Goal: Information Seeking & Learning: Learn about a topic

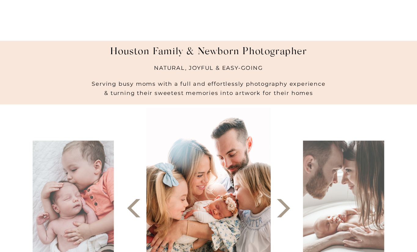
scroll to position [222, 0]
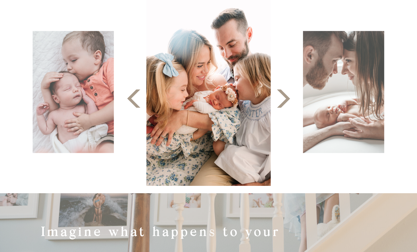
click at [285, 104] on icon at bounding box center [284, 98] width 24 height 24
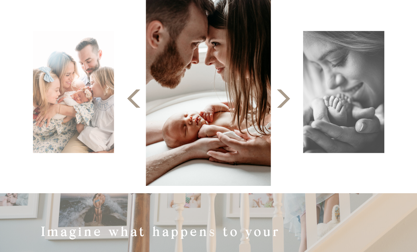
click at [285, 104] on icon at bounding box center [284, 98] width 24 height 24
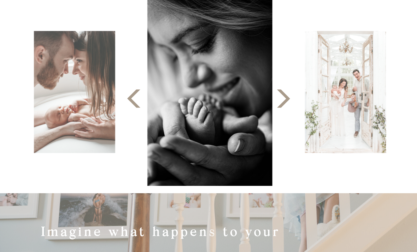
click at [285, 104] on icon at bounding box center [284, 98] width 24 height 24
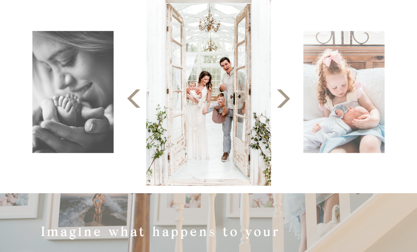
click at [285, 104] on icon at bounding box center [284, 98] width 24 height 24
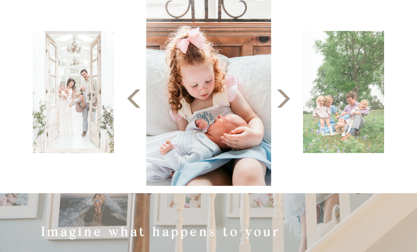
click at [285, 104] on icon at bounding box center [284, 98] width 24 height 24
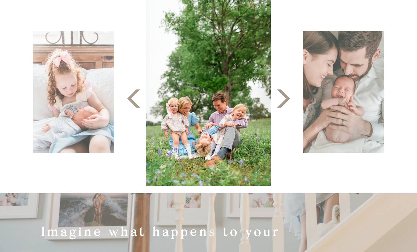
click at [285, 104] on icon at bounding box center [284, 98] width 24 height 24
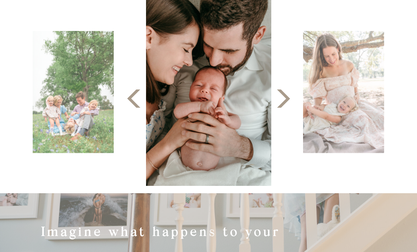
click at [285, 104] on icon at bounding box center [284, 98] width 24 height 24
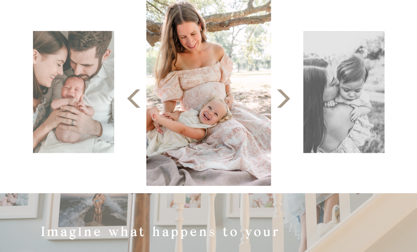
click at [285, 104] on icon at bounding box center [284, 98] width 24 height 24
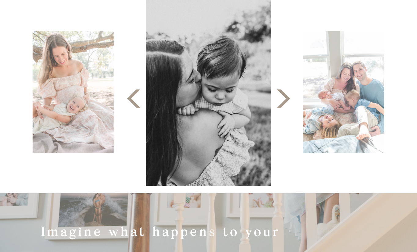
click at [285, 104] on icon at bounding box center [284, 98] width 24 height 24
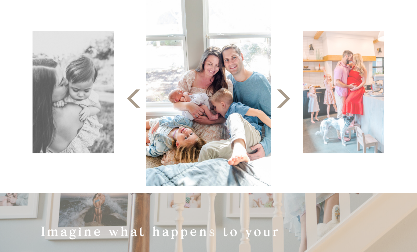
click at [285, 104] on icon at bounding box center [284, 98] width 24 height 24
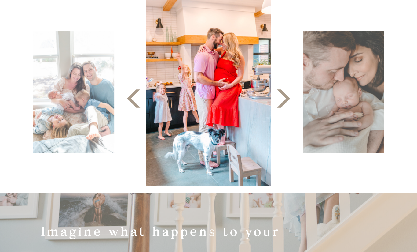
click at [285, 104] on icon at bounding box center [284, 98] width 24 height 24
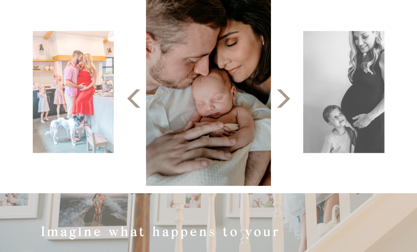
click at [285, 104] on icon at bounding box center [284, 98] width 24 height 24
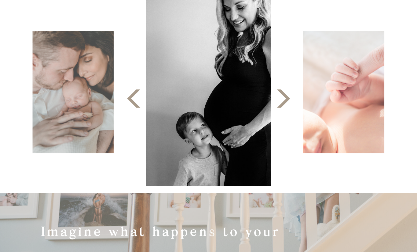
click at [285, 104] on icon at bounding box center [284, 98] width 24 height 24
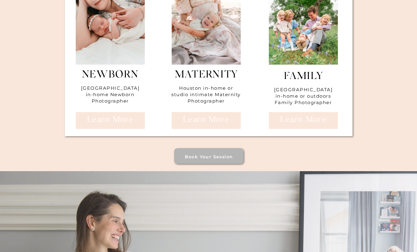
scroll to position [2625, 0]
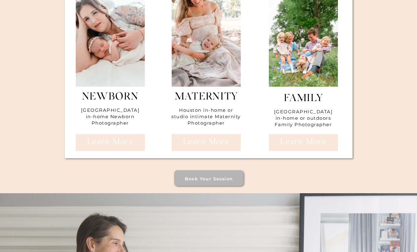
click at [123, 146] on h3 "learn more" at bounding box center [110, 141] width 47 height 9
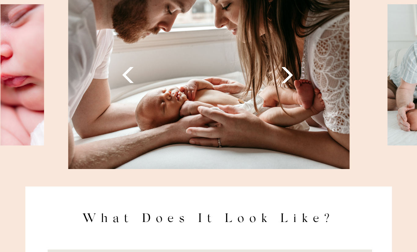
scroll to position [799, 0]
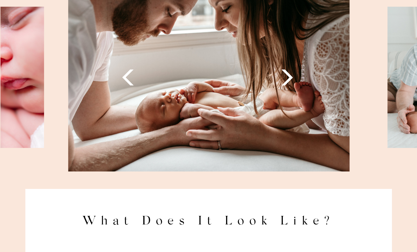
click at [292, 75] on icon at bounding box center [287, 77] width 21 height 21
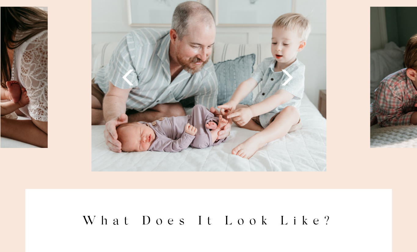
click at [292, 75] on icon at bounding box center [287, 77] width 21 height 21
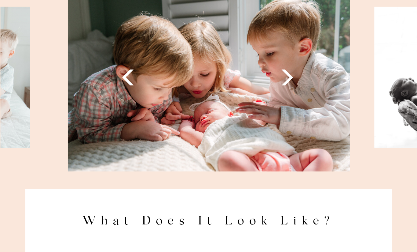
click at [292, 75] on icon at bounding box center [287, 77] width 21 height 21
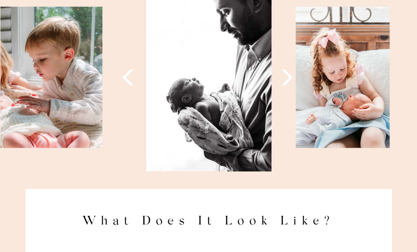
click at [292, 75] on icon at bounding box center [287, 77] width 21 height 21
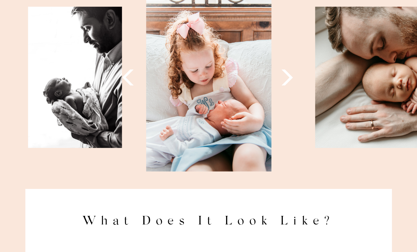
click at [292, 75] on icon at bounding box center [287, 77] width 21 height 21
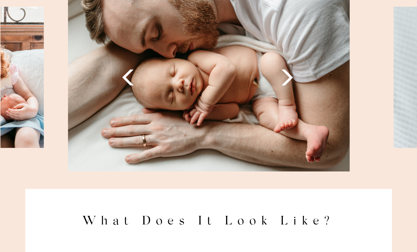
click at [292, 75] on icon at bounding box center [287, 77] width 21 height 21
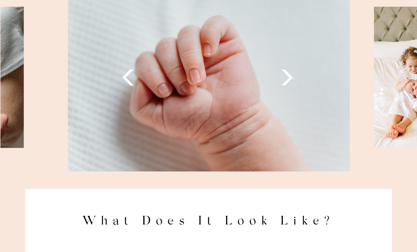
click at [292, 75] on icon at bounding box center [287, 77] width 21 height 21
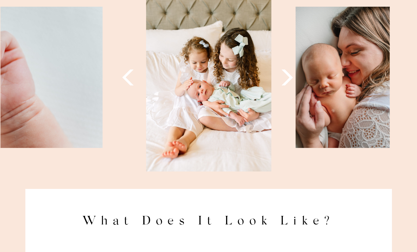
click at [292, 75] on icon at bounding box center [287, 77] width 21 height 21
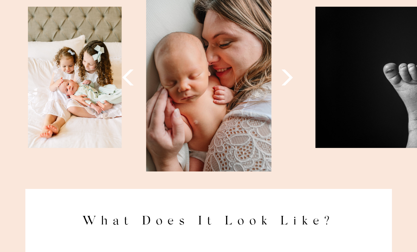
click at [292, 75] on icon at bounding box center [287, 77] width 21 height 21
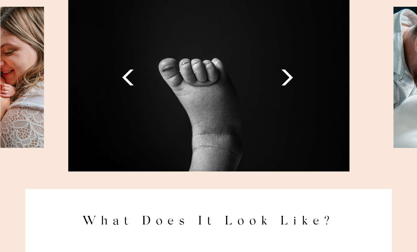
click at [292, 75] on icon at bounding box center [287, 77] width 21 height 21
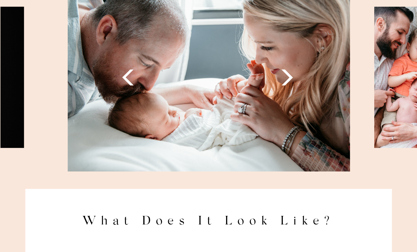
click at [292, 75] on icon at bounding box center [287, 77] width 21 height 21
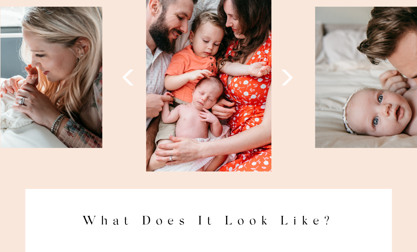
click at [292, 75] on icon at bounding box center [287, 77] width 21 height 21
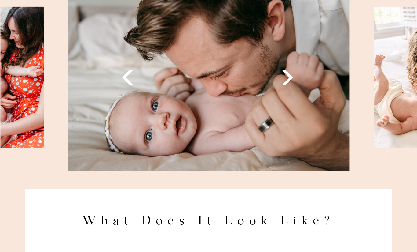
click at [292, 75] on icon at bounding box center [287, 77] width 21 height 21
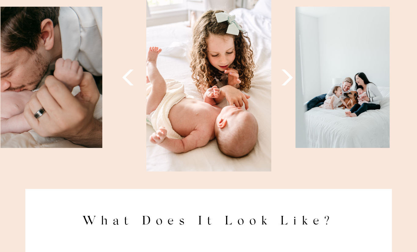
click at [292, 75] on icon at bounding box center [287, 77] width 21 height 21
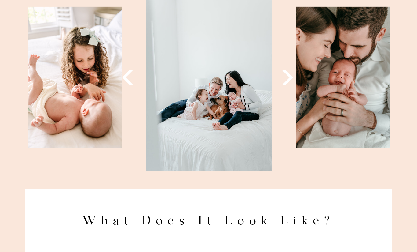
click at [292, 75] on icon at bounding box center [287, 77] width 21 height 21
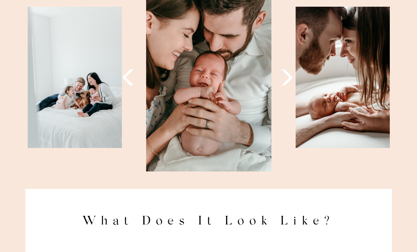
click at [292, 75] on icon at bounding box center [287, 77] width 21 height 21
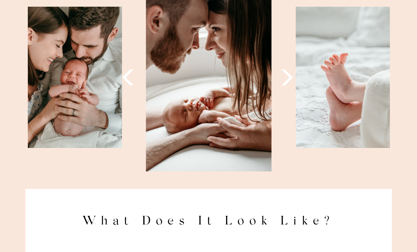
click at [292, 75] on icon at bounding box center [287, 77] width 21 height 21
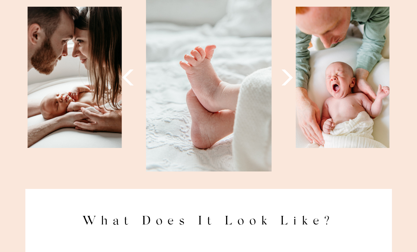
click at [292, 75] on icon at bounding box center [287, 77] width 21 height 21
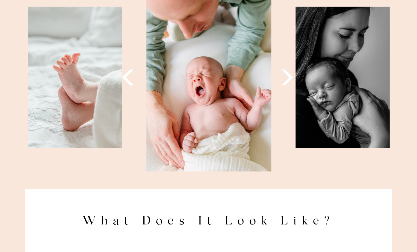
click at [292, 75] on icon at bounding box center [287, 77] width 21 height 21
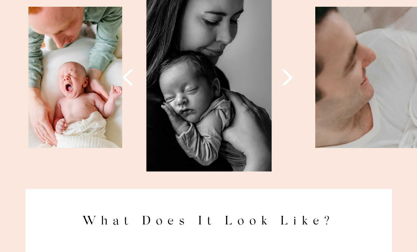
click at [292, 75] on icon at bounding box center [287, 77] width 21 height 21
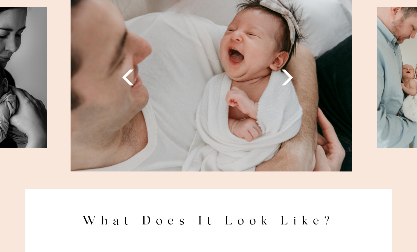
click at [292, 75] on icon at bounding box center [287, 77] width 21 height 21
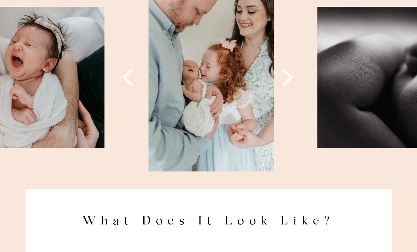
click at [292, 75] on icon at bounding box center [287, 77] width 21 height 21
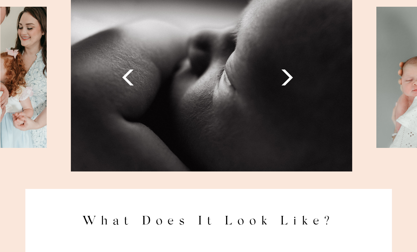
click at [292, 75] on icon at bounding box center [287, 77] width 21 height 21
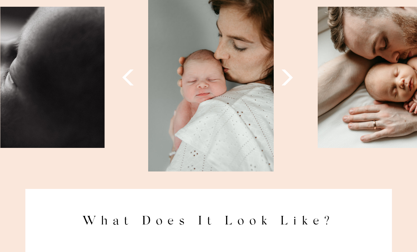
click at [292, 75] on icon at bounding box center [287, 77] width 21 height 21
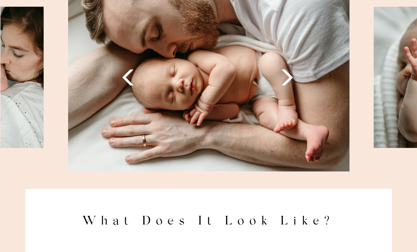
click at [292, 75] on icon at bounding box center [287, 77] width 21 height 21
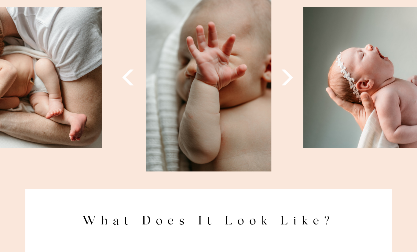
click at [292, 75] on icon at bounding box center [287, 77] width 21 height 21
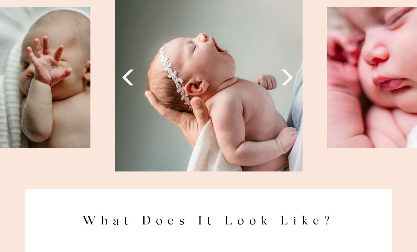
click at [292, 75] on icon at bounding box center [287, 77] width 21 height 21
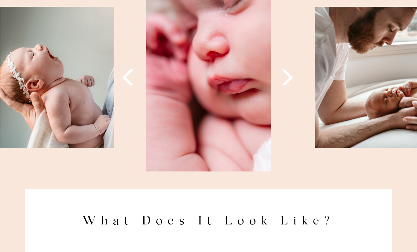
click at [292, 75] on icon at bounding box center [287, 77] width 21 height 21
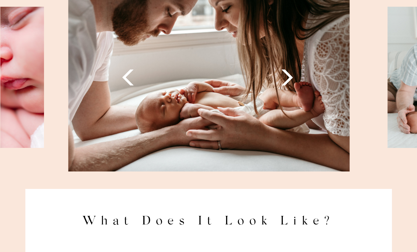
click at [292, 75] on icon at bounding box center [287, 77] width 21 height 21
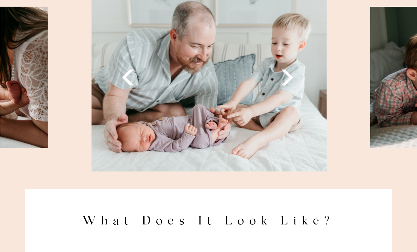
click at [292, 75] on icon at bounding box center [287, 77] width 21 height 21
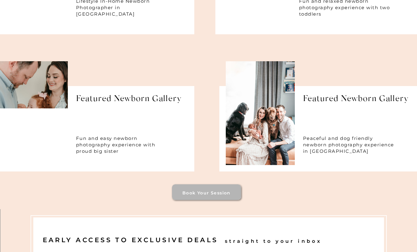
scroll to position [2756, 0]
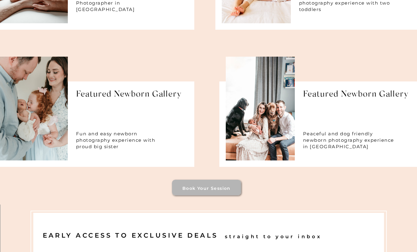
click at [331, 92] on h1 "Featured Newborn Gallery" at bounding box center [357, 98] width 108 height 16
